Goal: Information Seeking & Learning: Understand process/instructions

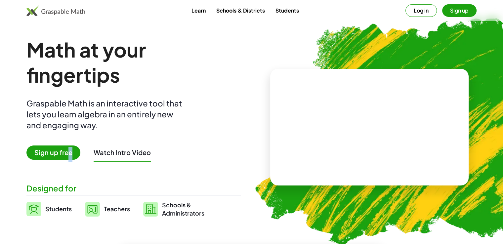
click at [71, 157] on span "Sign up free" at bounding box center [53, 153] width 54 height 14
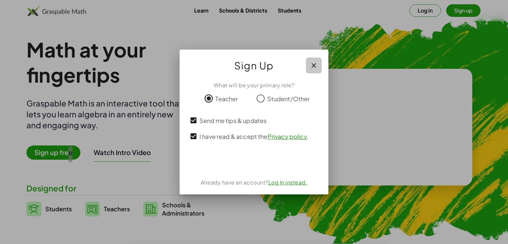
click at [312, 68] on icon "button" at bounding box center [314, 66] width 8 height 8
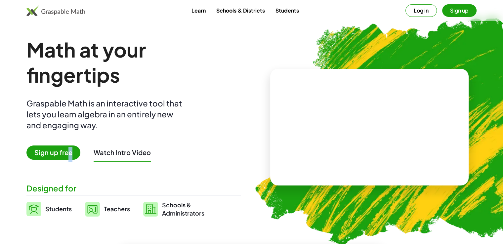
click at [71, 155] on span "Sign up free" at bounding box center [53, 153] width 54 height 14
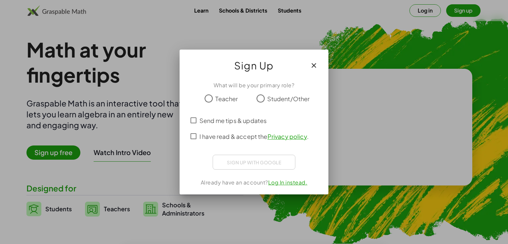
click at [217, 98] on span "Teacher" at bounding box center [226, 98] width 23 height 9
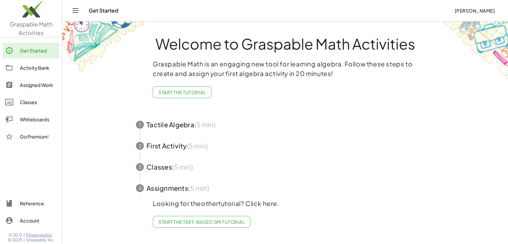
click at [181, 130] on span "button" at bounding box center [285, 124] width 314 height 21
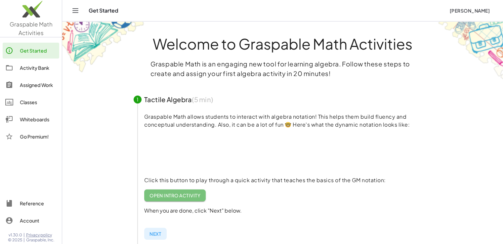
click at [171, 200] on link "Open Intro Activity" at bounding box center [175, 196] width 62 height 12
